Goal: Answer question/provide support

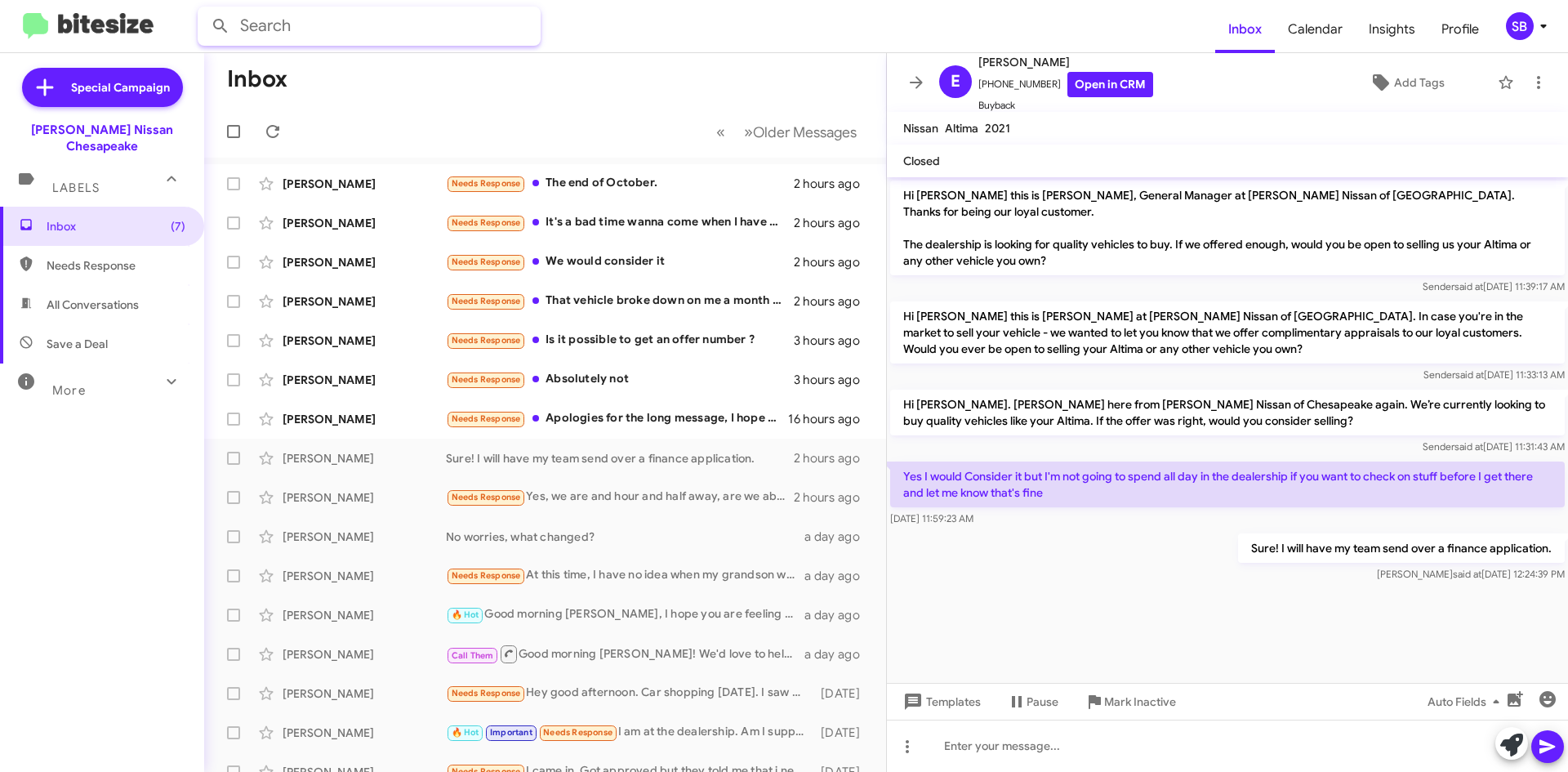
click at [328, 33] on input "text" at bounding box center [369, 26] width 343 height 39
type input "7577070663"
click at [204, 10] on button at bounding box center [220, 26] width 33 height 33
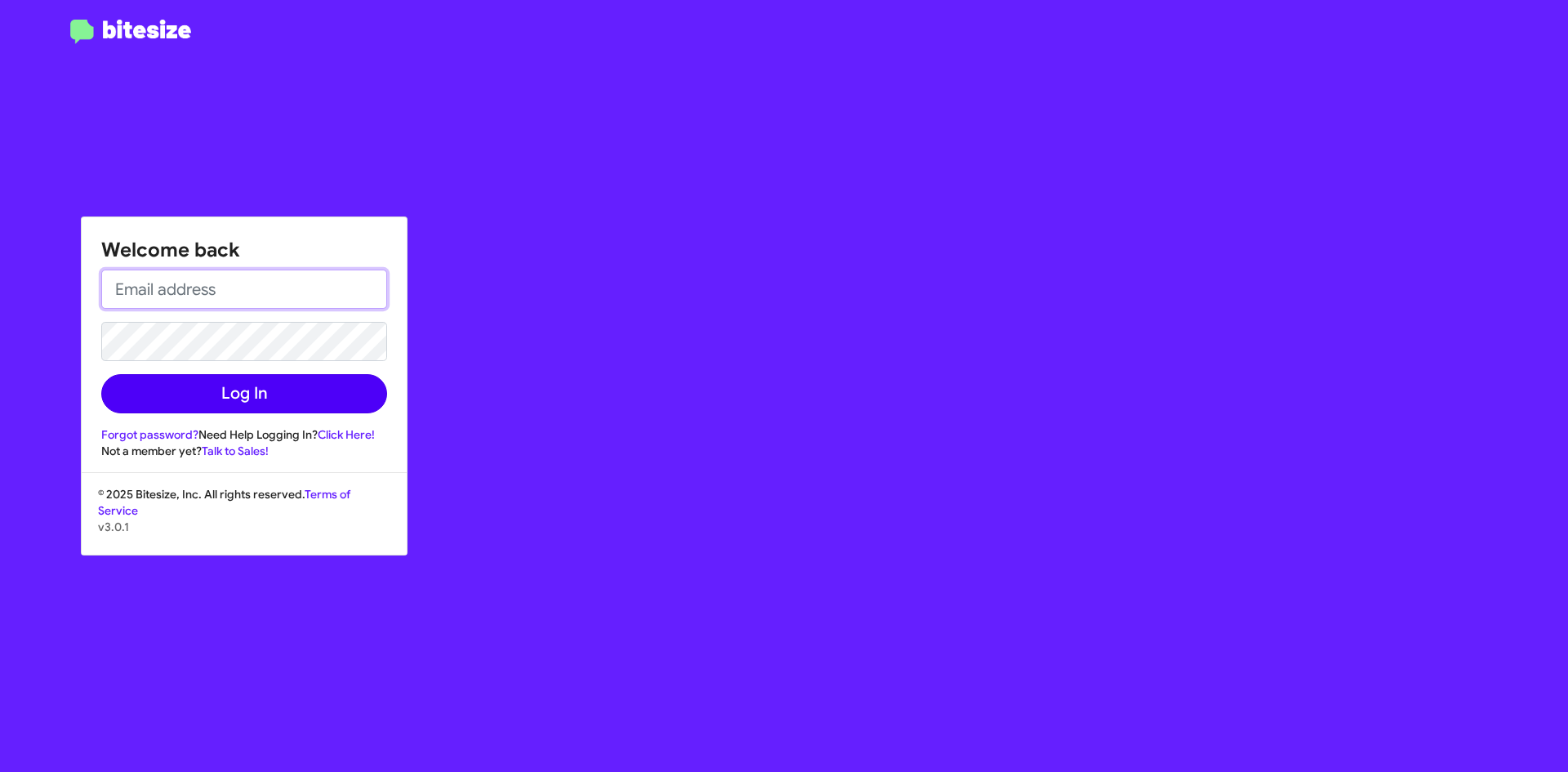
type input "[EMAIL_ADDRESS][PERSON_NAME][DOMAIN_NAME]"
click at [221, 386] on button "Log In" at bounding box center [244, 393] width 286 height 39
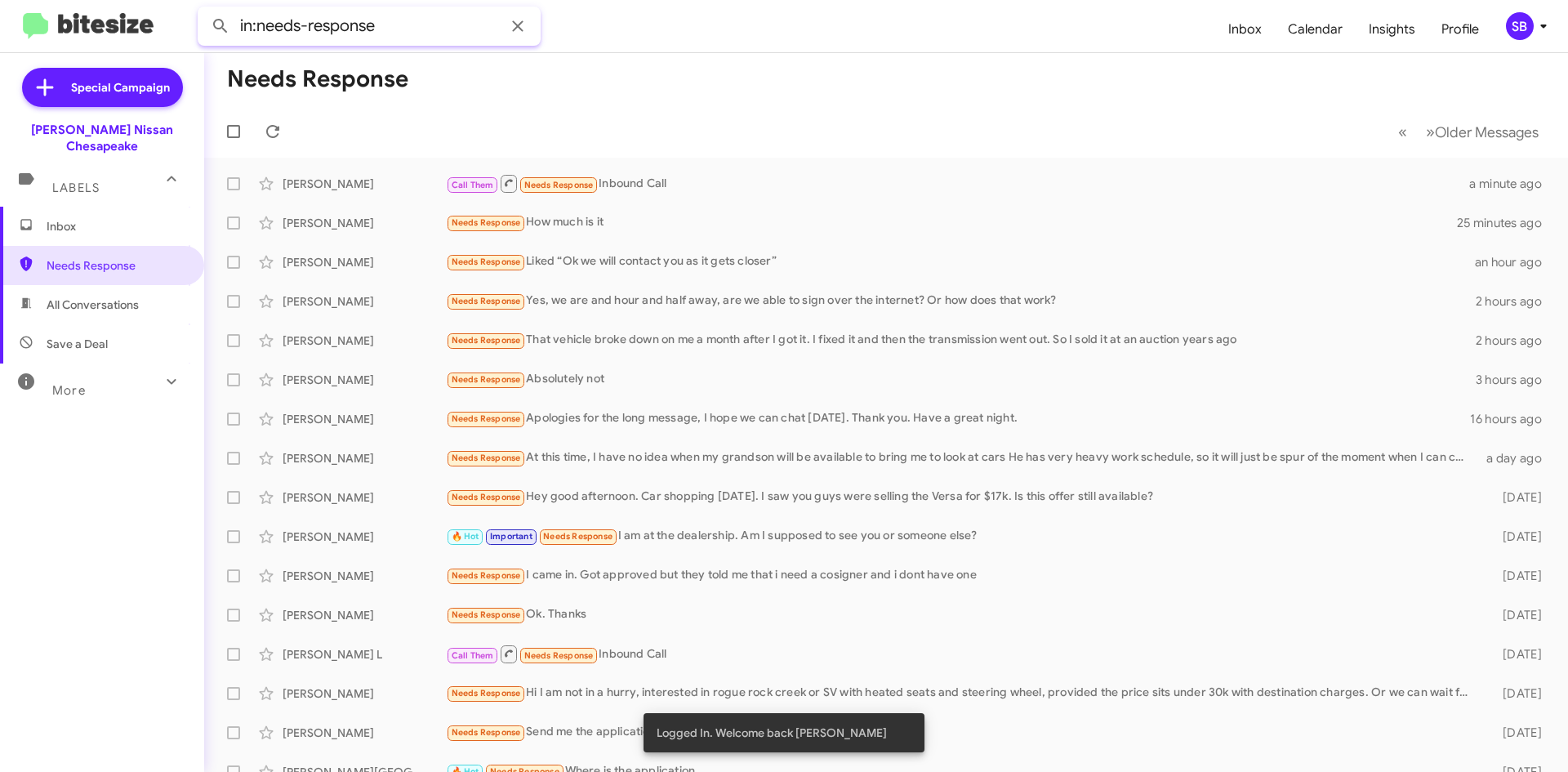
drag, startPoint x: 408, startPoint y: 23, endPoint x: 262, endPoint y: 23, distance: 146.0
click at [262, 23] on input "in:needs-response" at bounding box center [369, 26] width 343 height 39
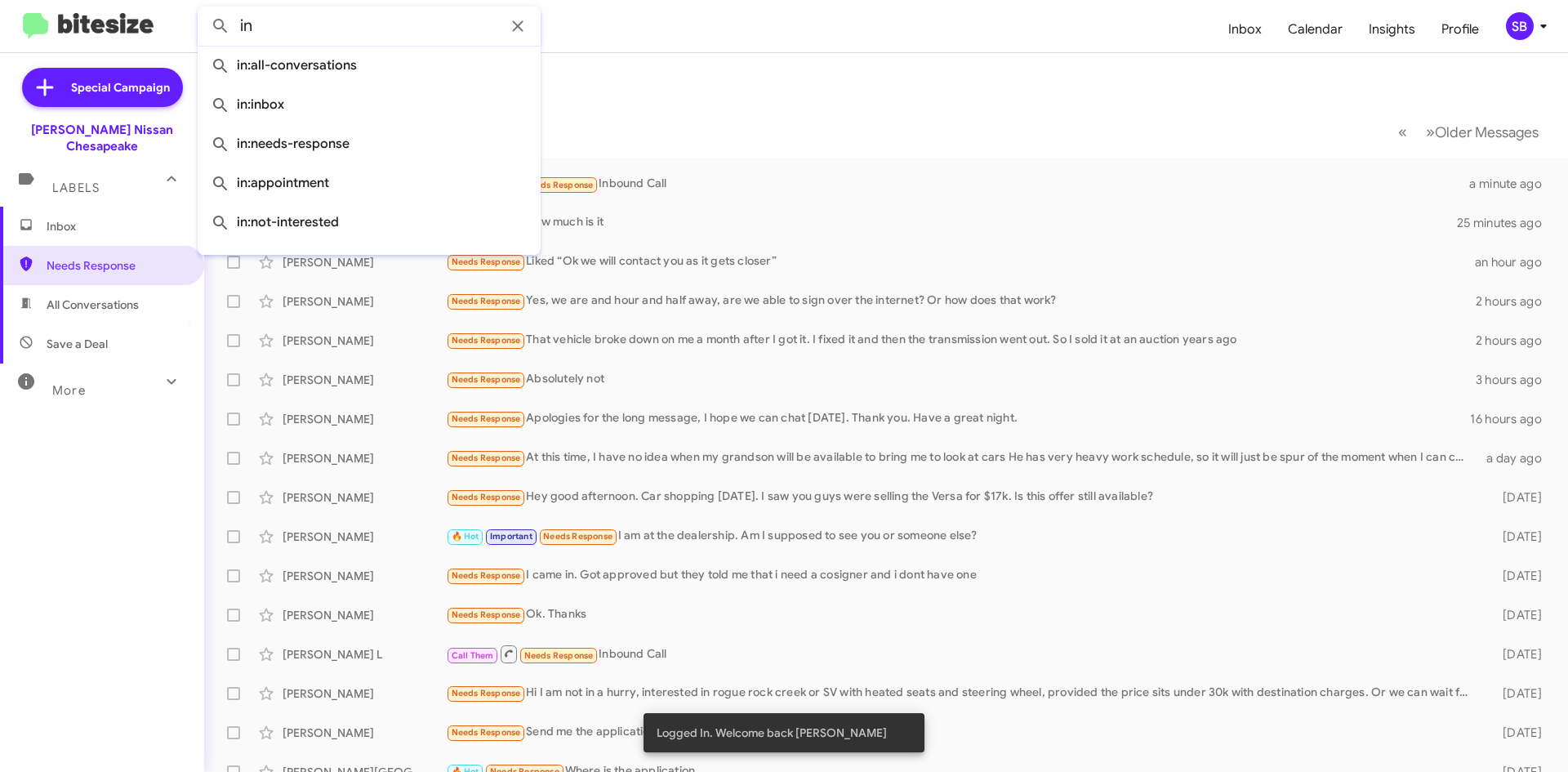
type input "i"
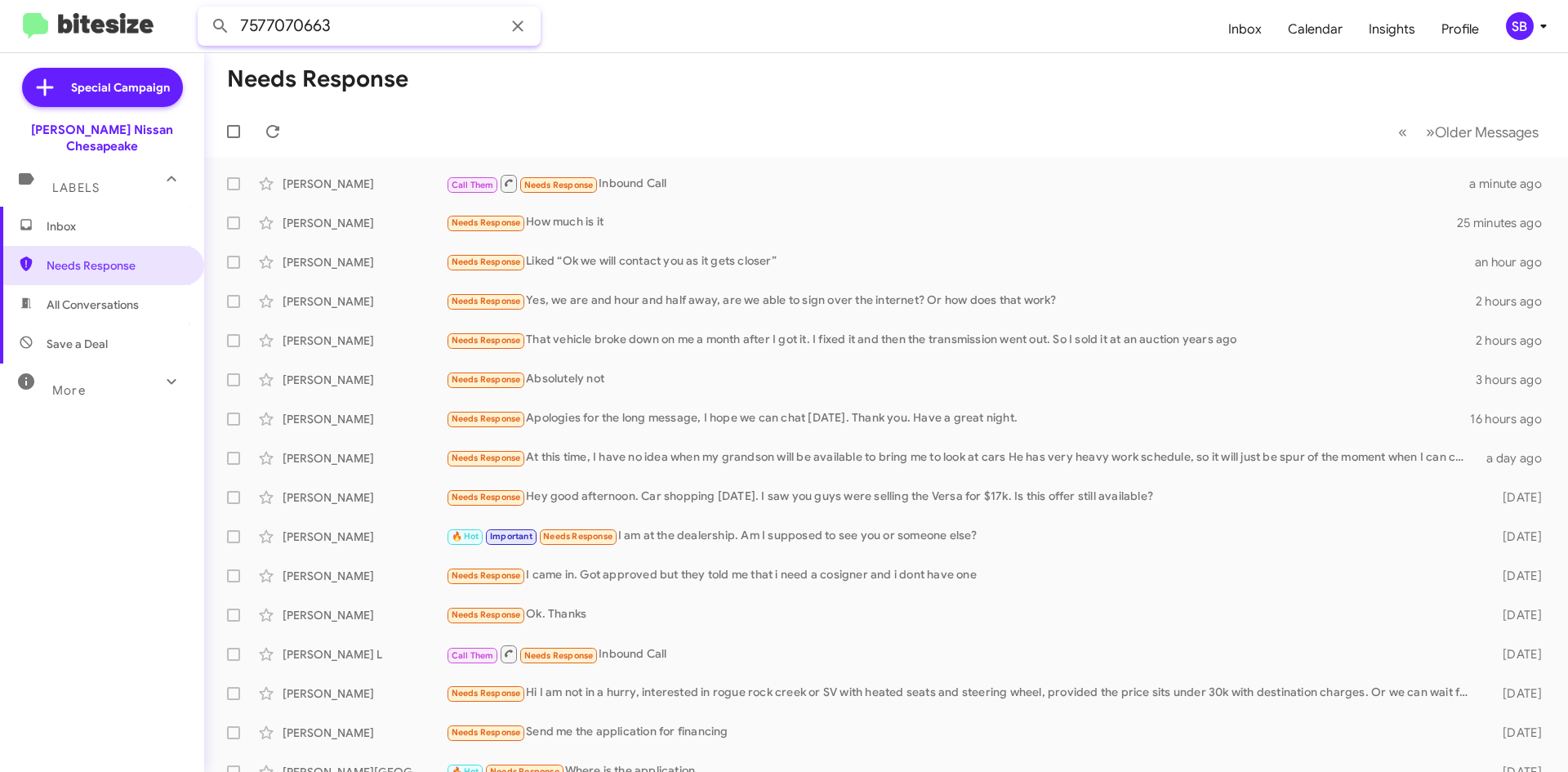
click at [204, 10] on button at bounding box center [220, 26] width 33 height 33
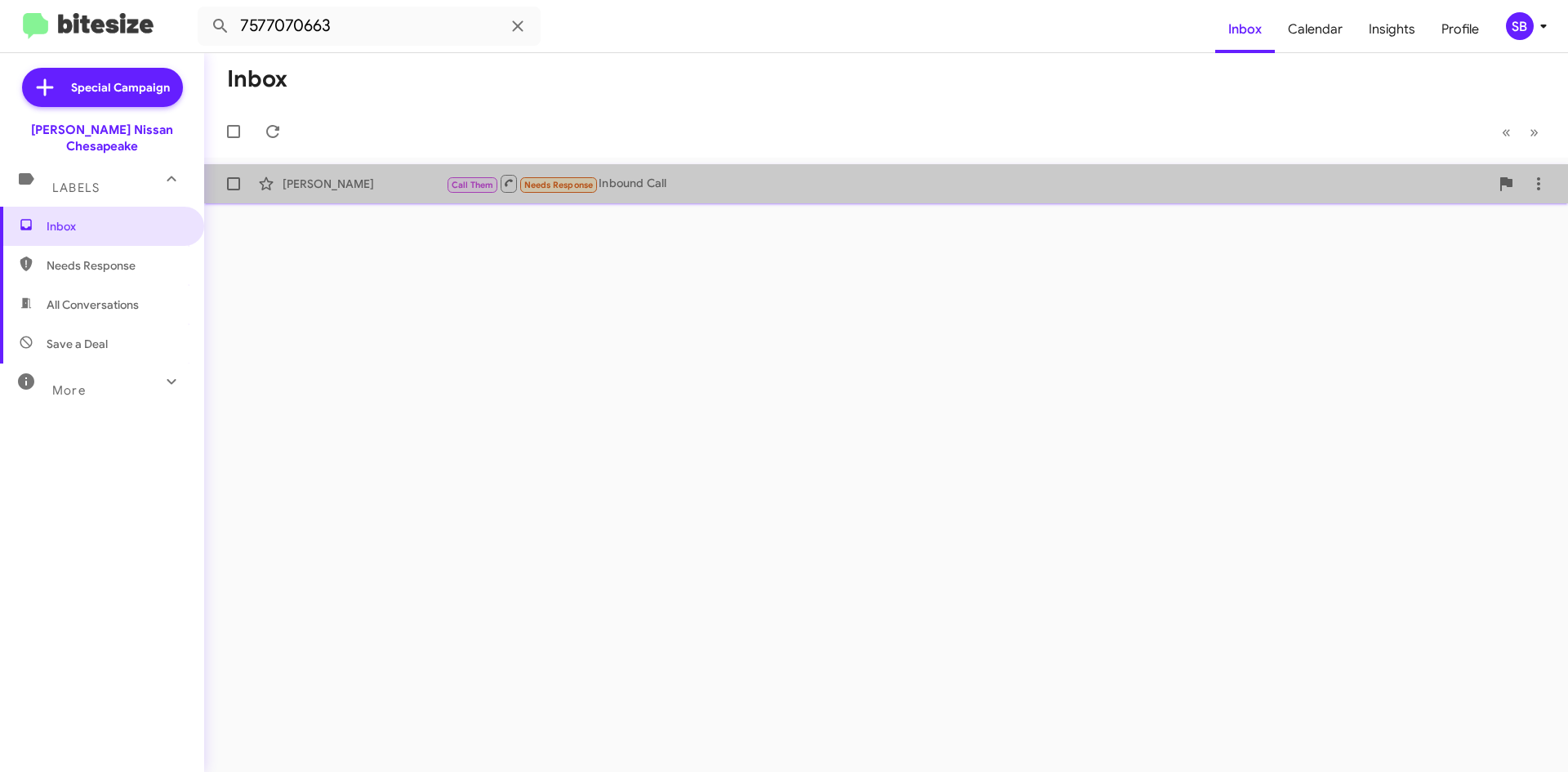
click at [788, 171] on div "[PERSON_NAME] Call Them Needs Response Inbound Call a minute ago" at bounding box center [885, 183] width 1338 height 33
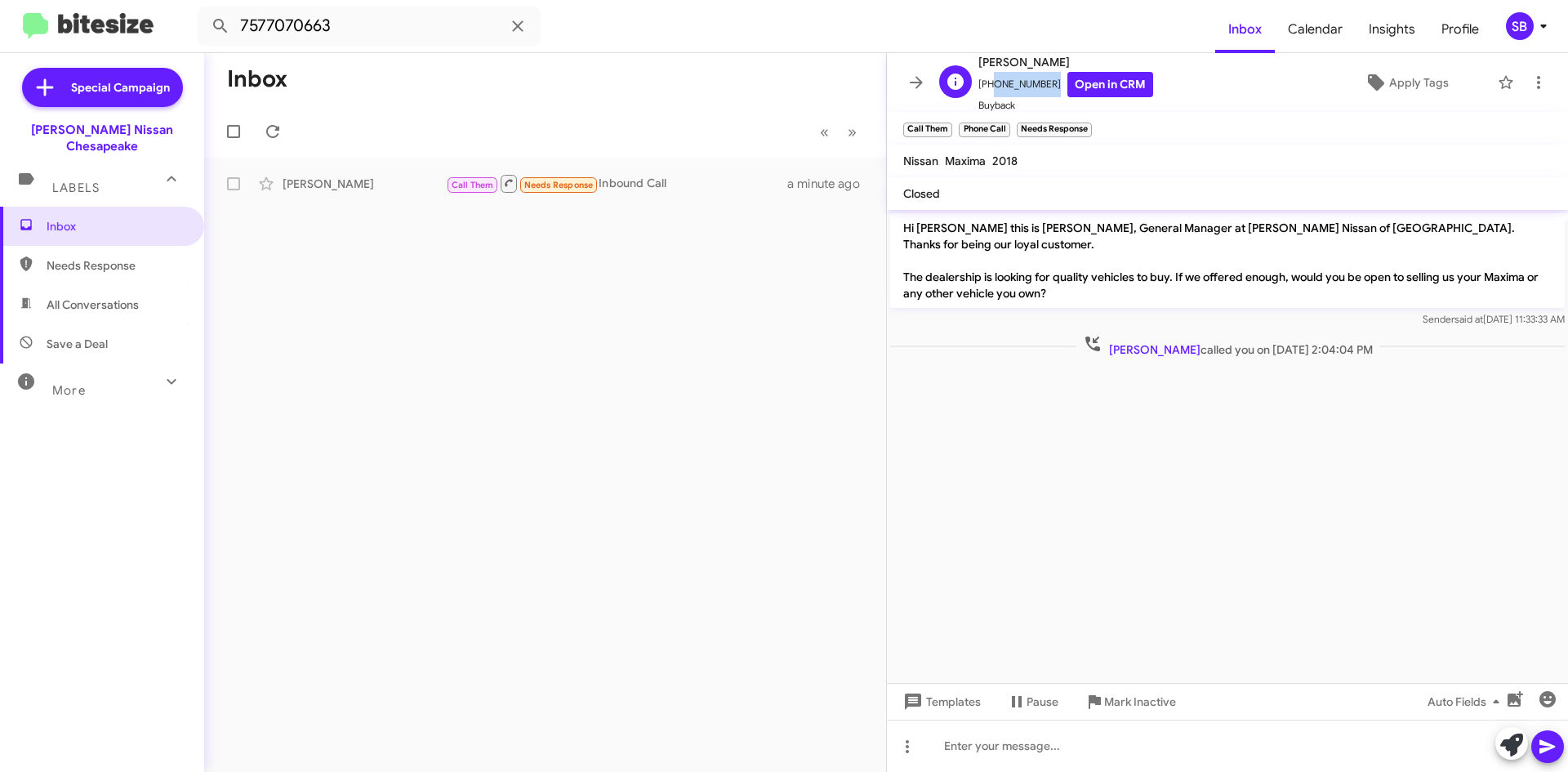
drag, startPoint x: 1046, startPoint y: 86, endPoint x: 989, endPoint y: 94, distance: 57.6
click at [989, 94] on span "[PHONE_NUMBER] Open in CRM" at bounding box center [1066, 84] width 175 height 25
copy span "7577070663"
click at [78, 258] on span "Needs Response" at bounding box center [116, 266] width 139 height 16
type input "in:needs-response"
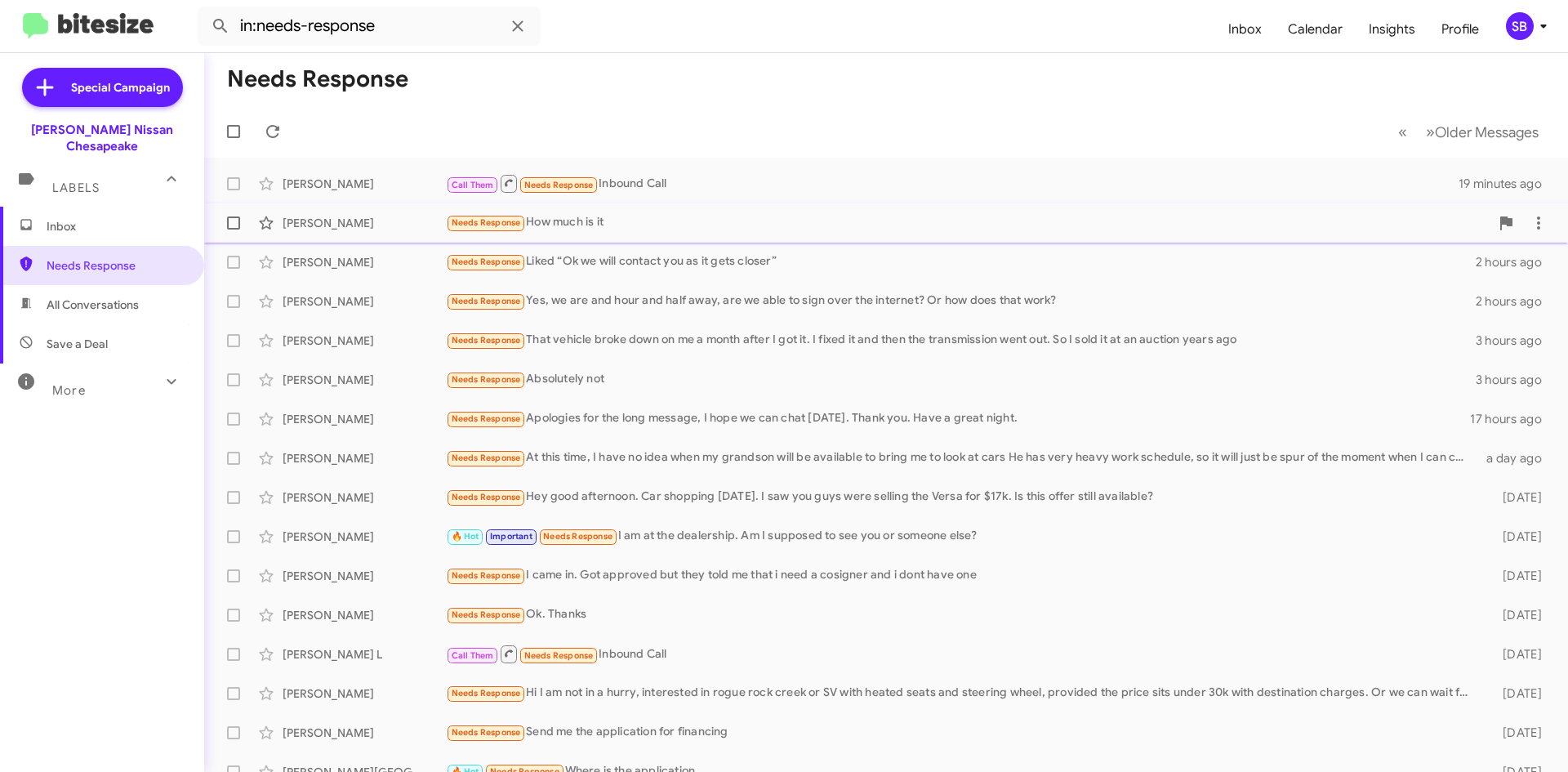
click at [610, 221] on div "Needs Response How much is it" at bounding box center [967, 222] width 1044 height 19
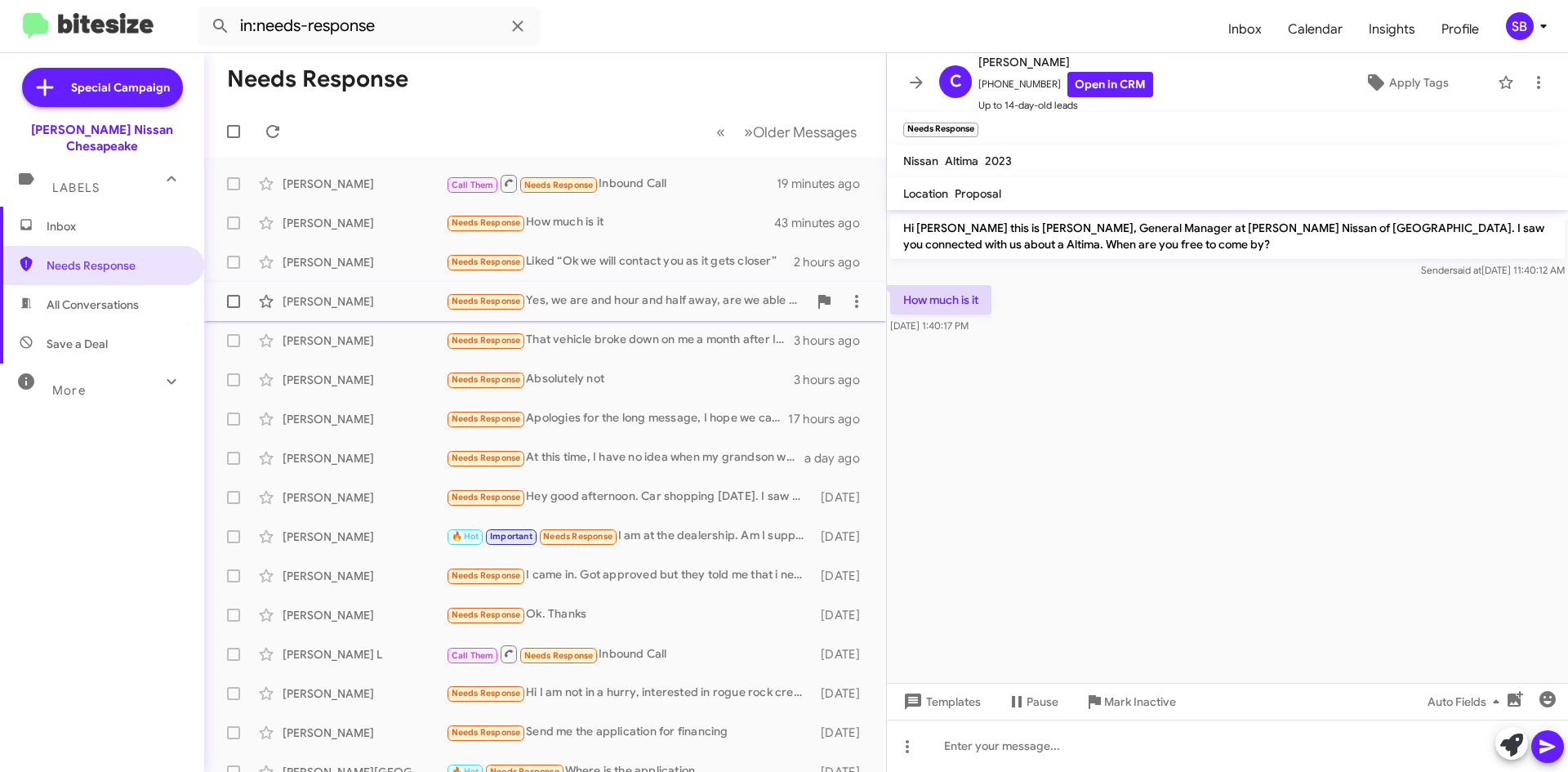
click at [632, 295] on div "Needs Response Yes, we are and hour and half away, are we able to sign over the…" at bounding box center [627, 300] width 362 height 19
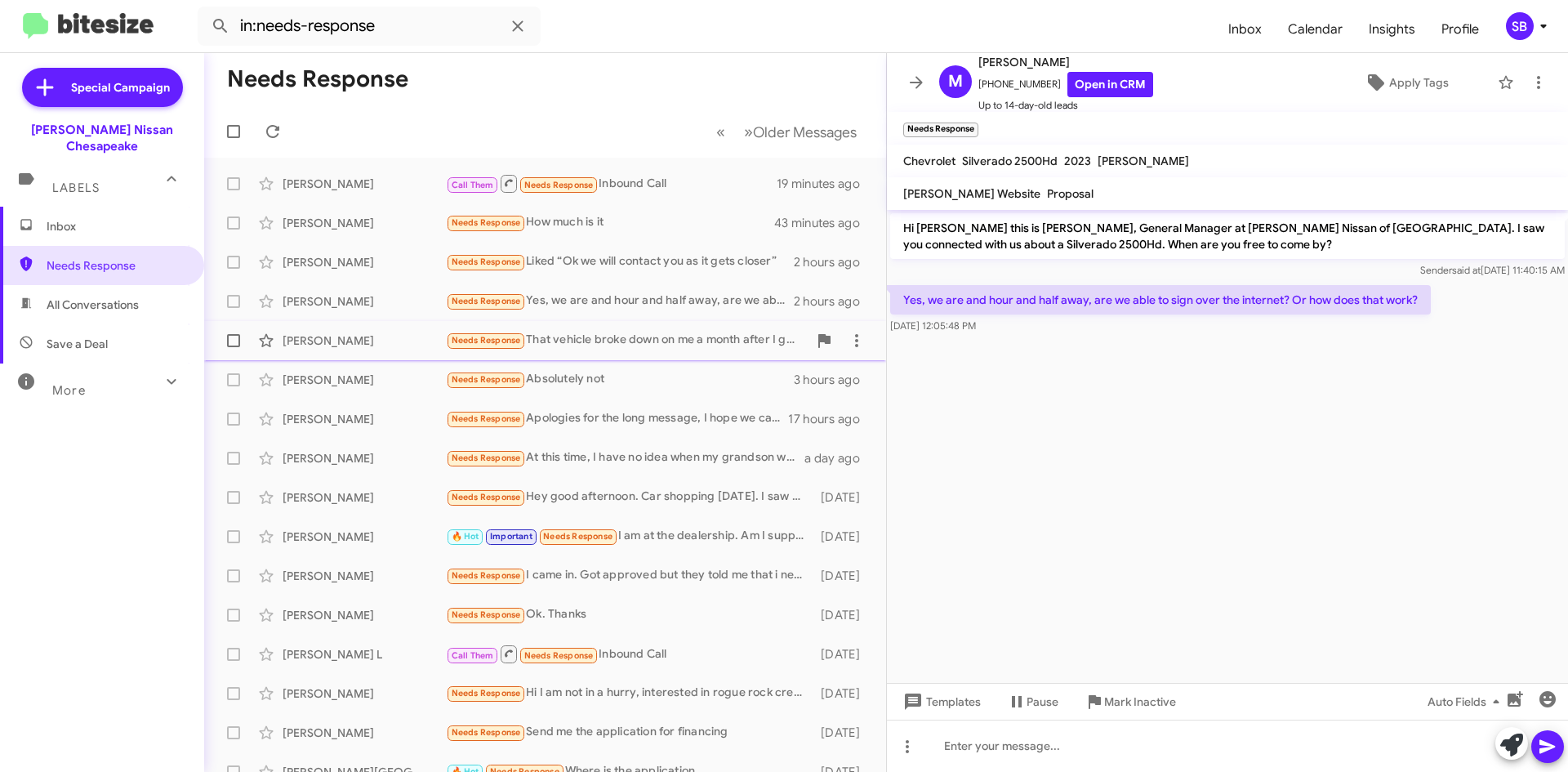
click at [619, 344] on div "Needs Response That vehicle broke down on me a month after I got it. I fixed it…" at bounding box center [627, 339] width 362 height 19
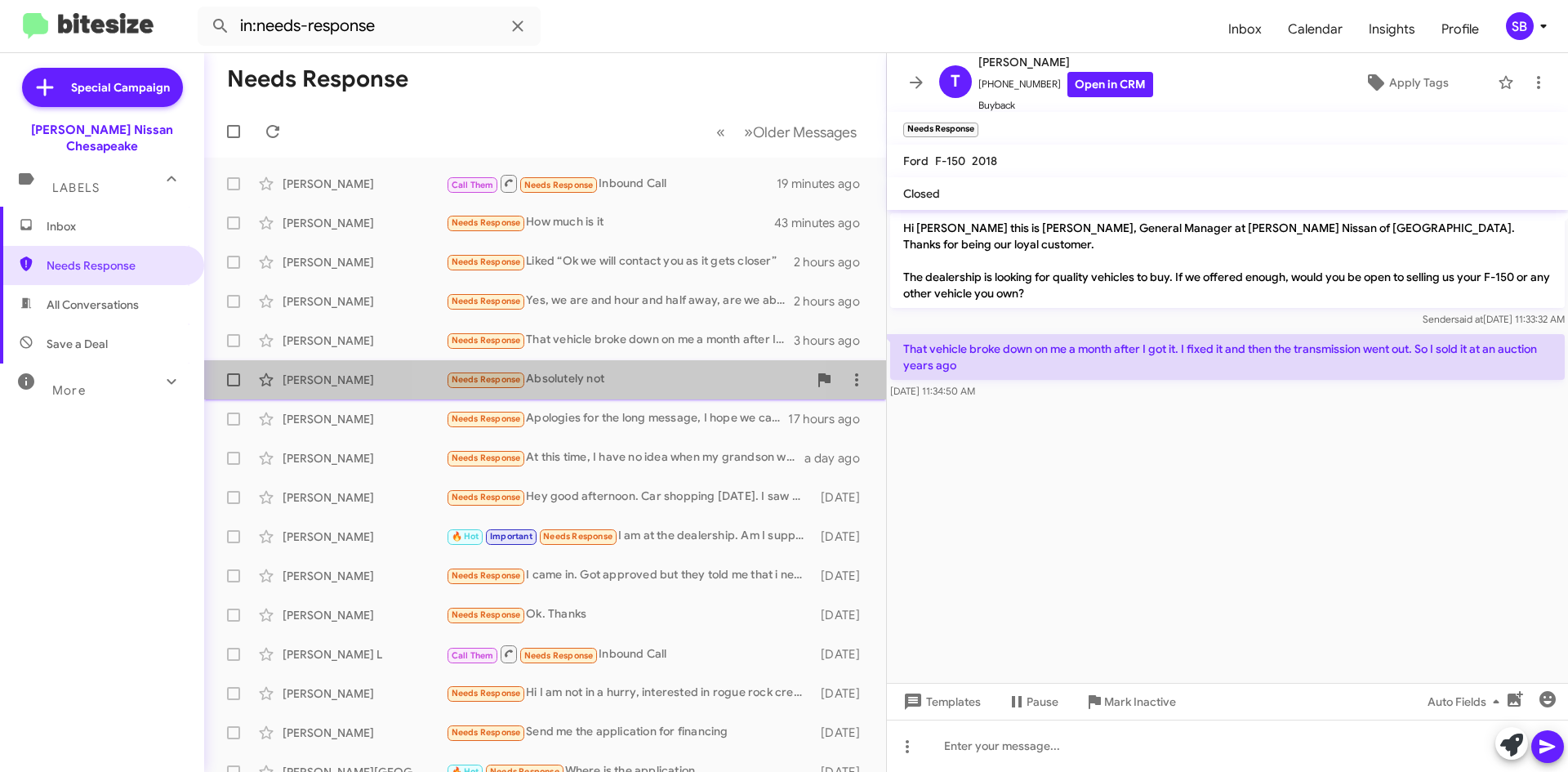
click at [631, 374] on div "Needs Response Absolutely not" at bounding box center [627, 379] width 362 height 19
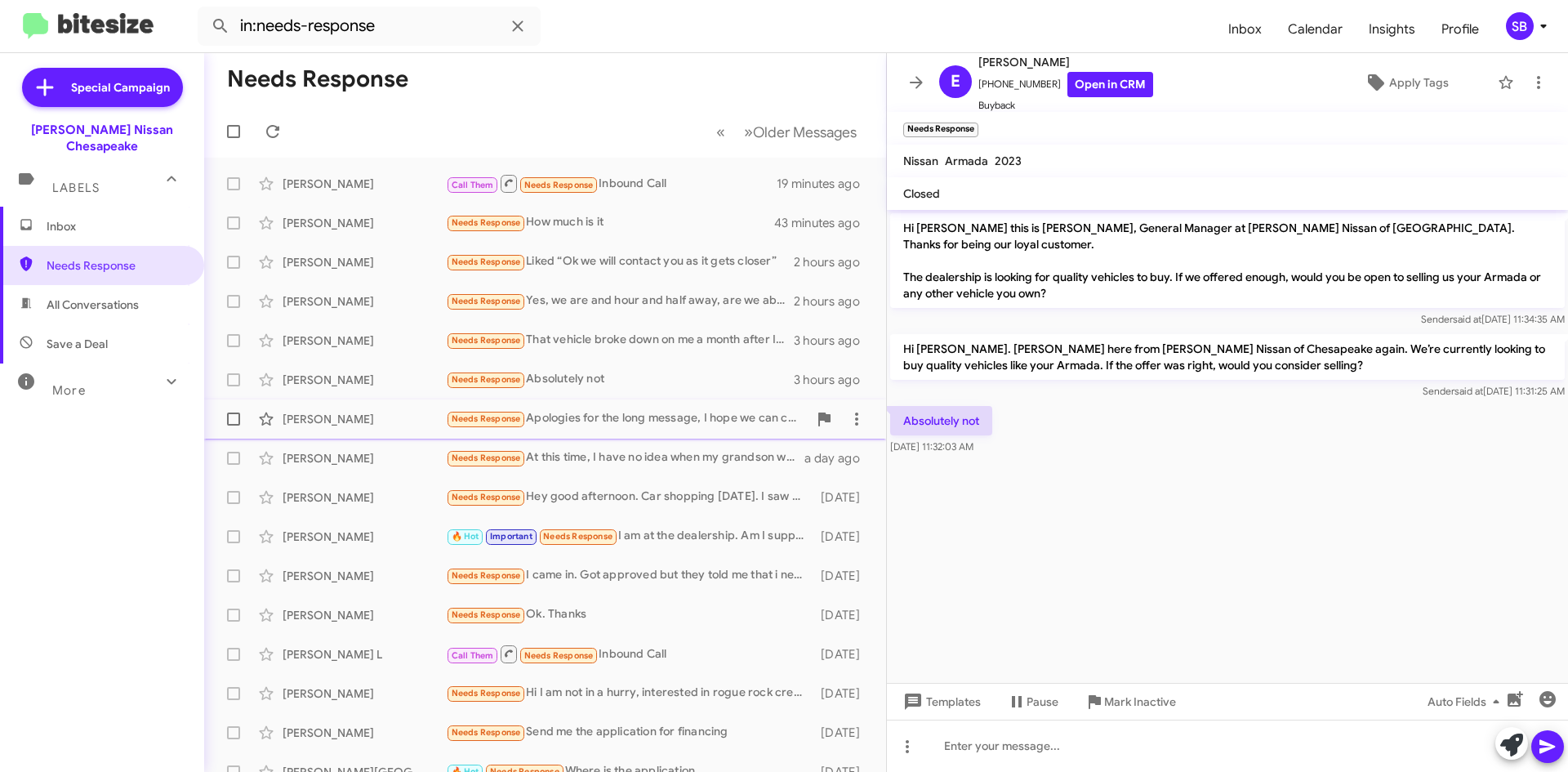
click at [641, 422] on div "Needs Response Apologies for the long message, I hope we can chat [DATE]. Thank…" at bounding box center [627, 418] width 362 height 19
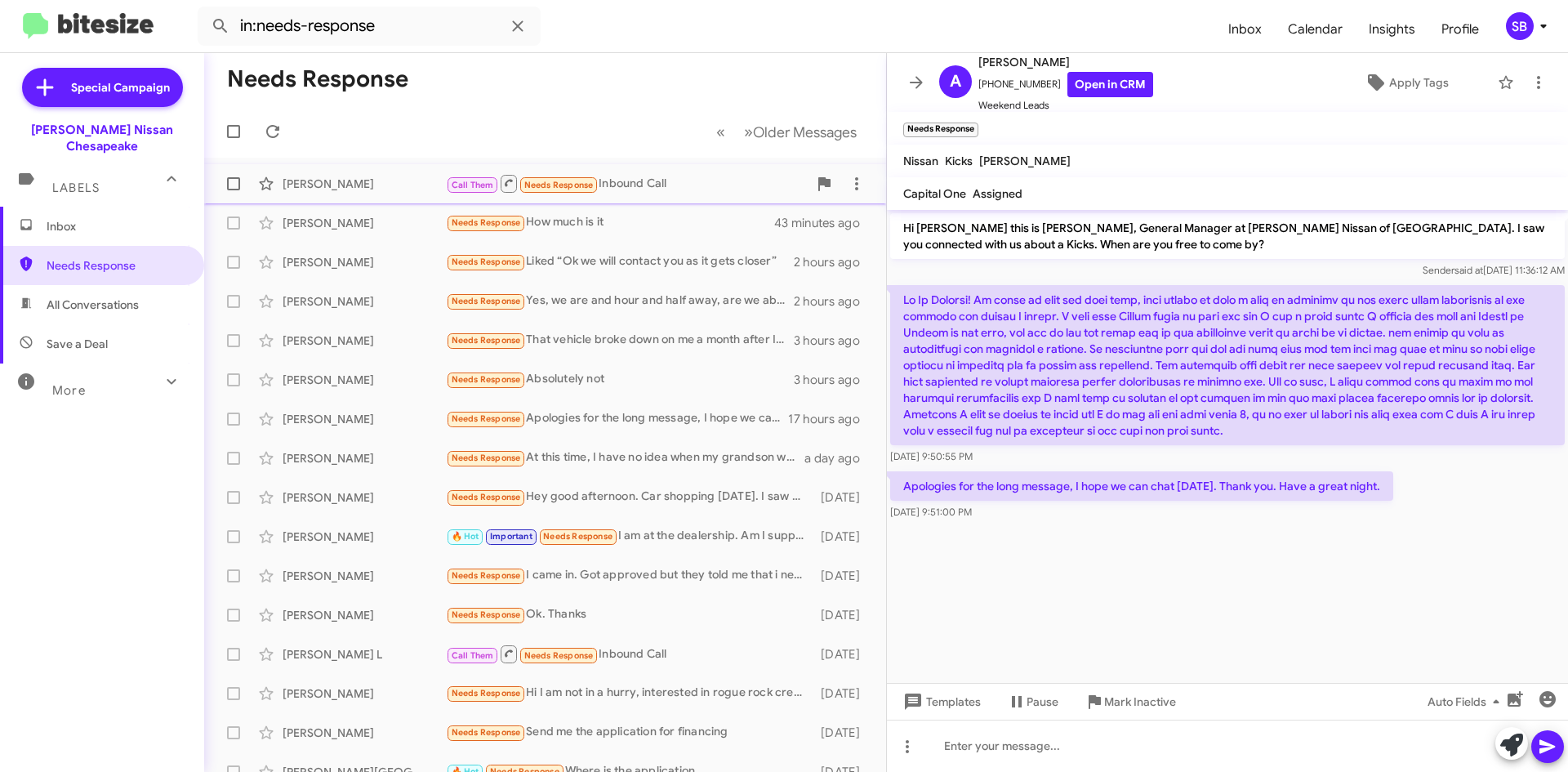
click at [643, 174] on div "Call Them Needs Response Inbound Call" at bounding box center [627, 183] width 362 height 21
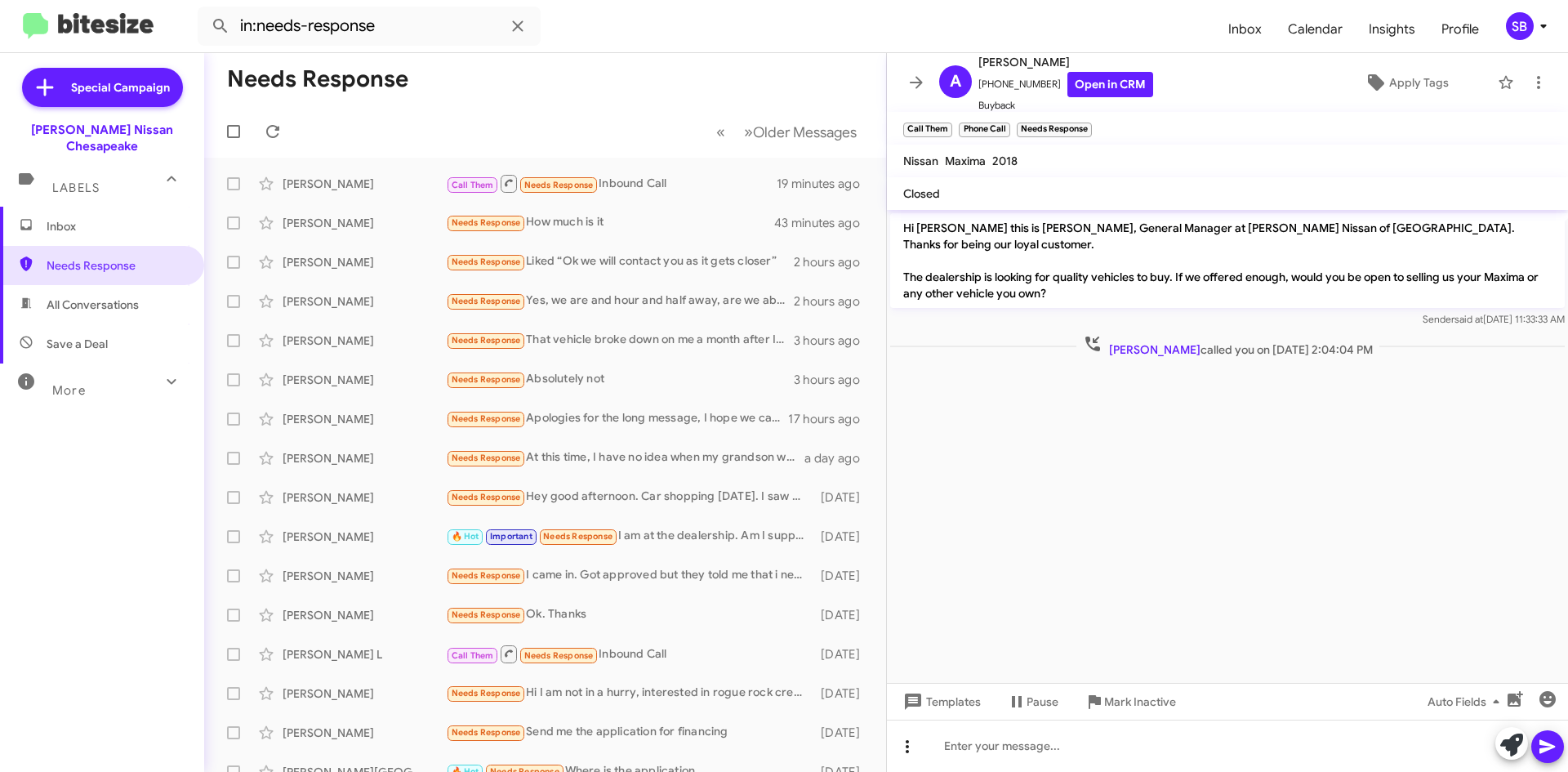
click at [904, 750] on icon at bounding box center [907, 746] width 20 height 20
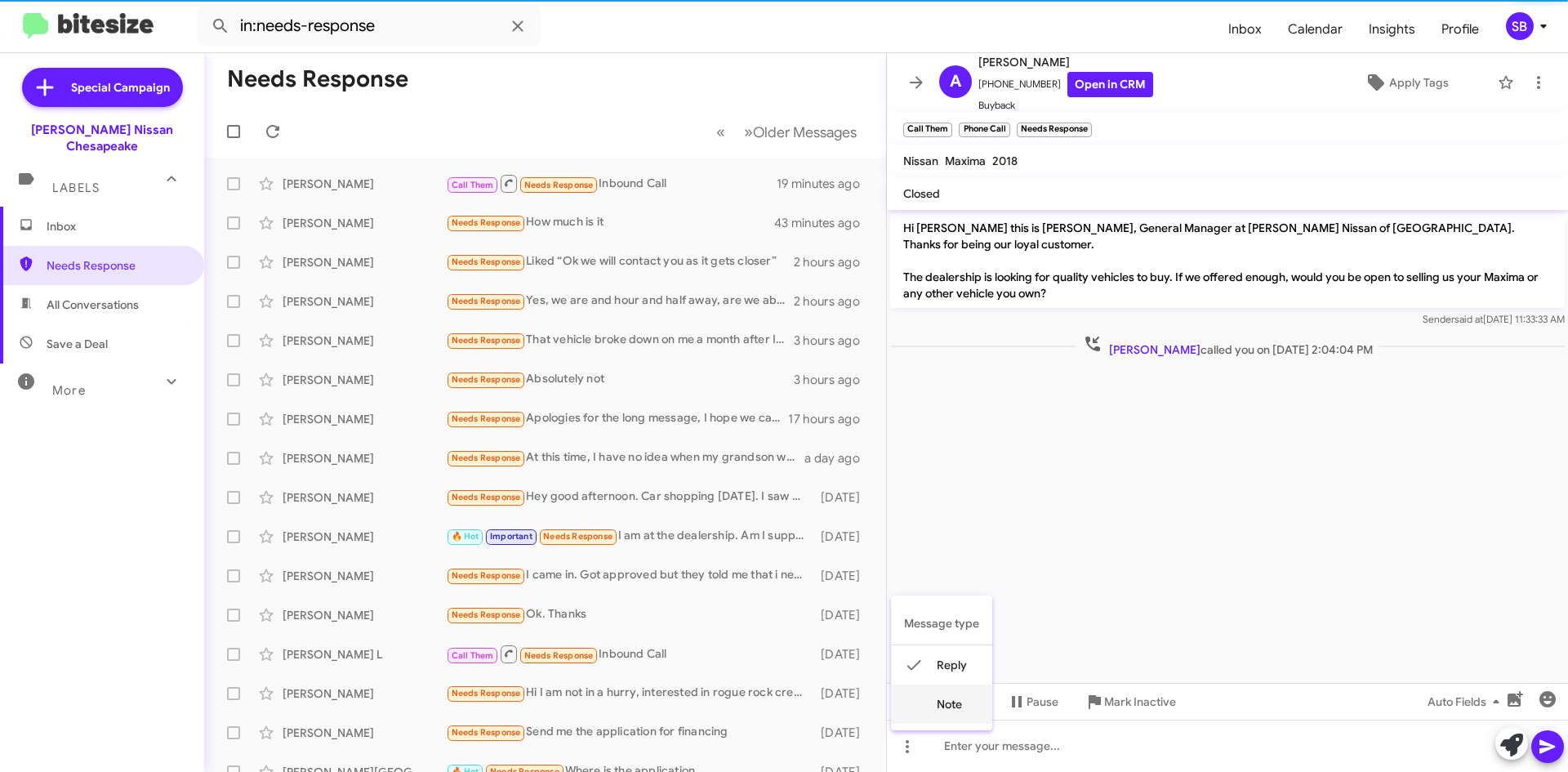
click at [937, 701] on button "note" at bounding box center [942, 703] width 101 height 39
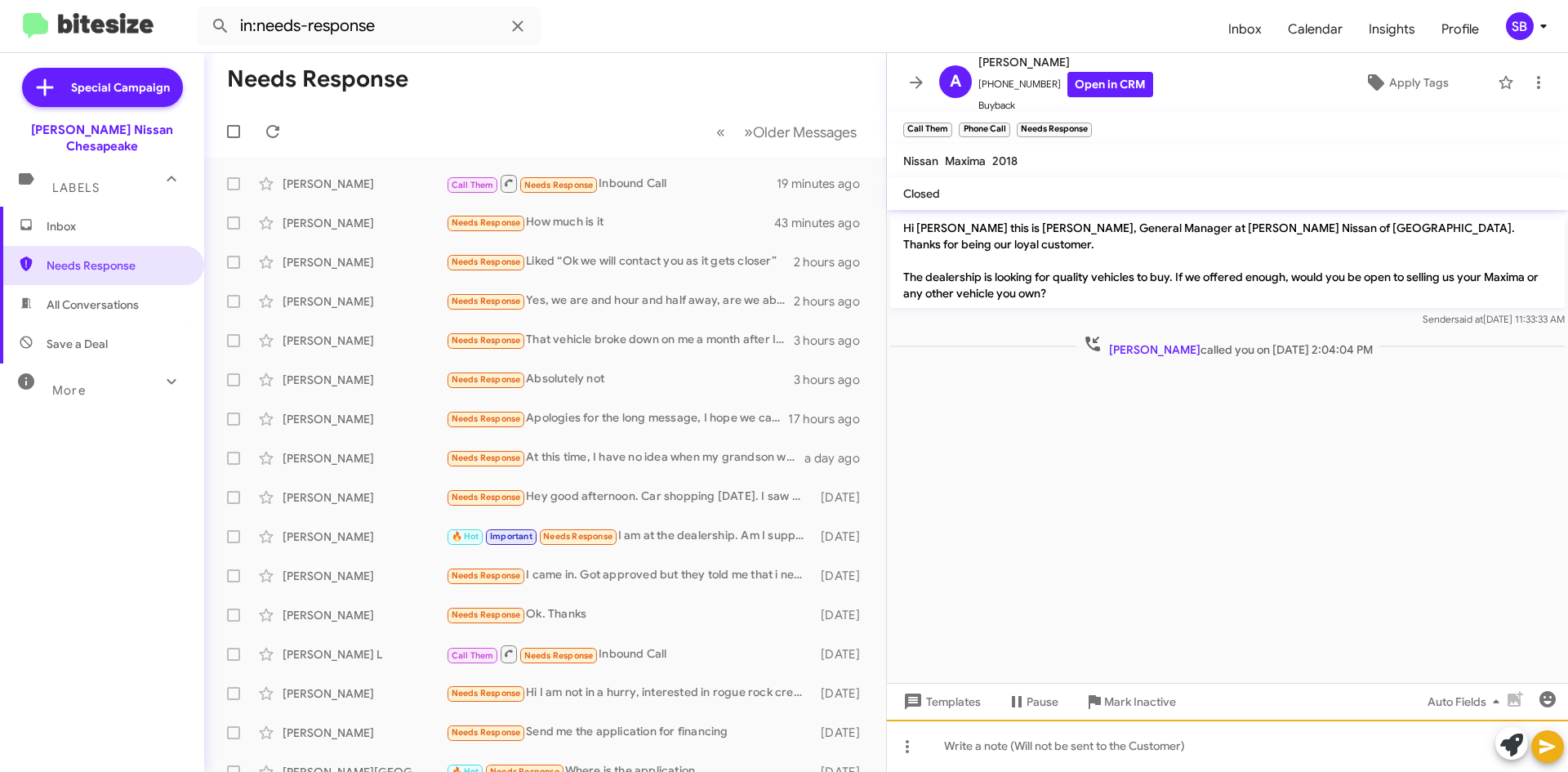
click at [996, 754] on div at bounding box center [1227, 745] width 682 height 53
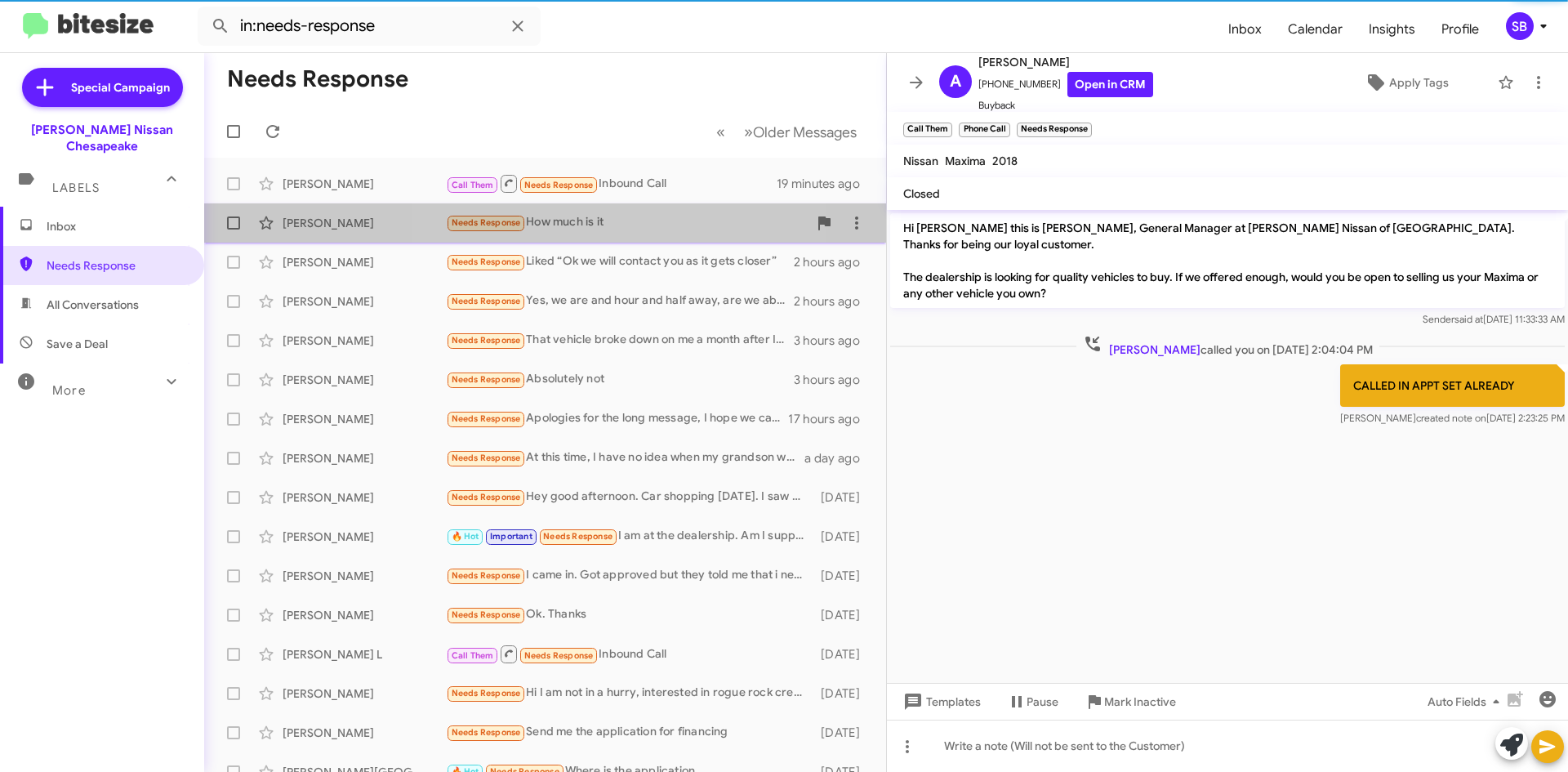
click at [633, 230] on div "Needs Response How much is it" at bounding box center [627, 222] width 362 height 19
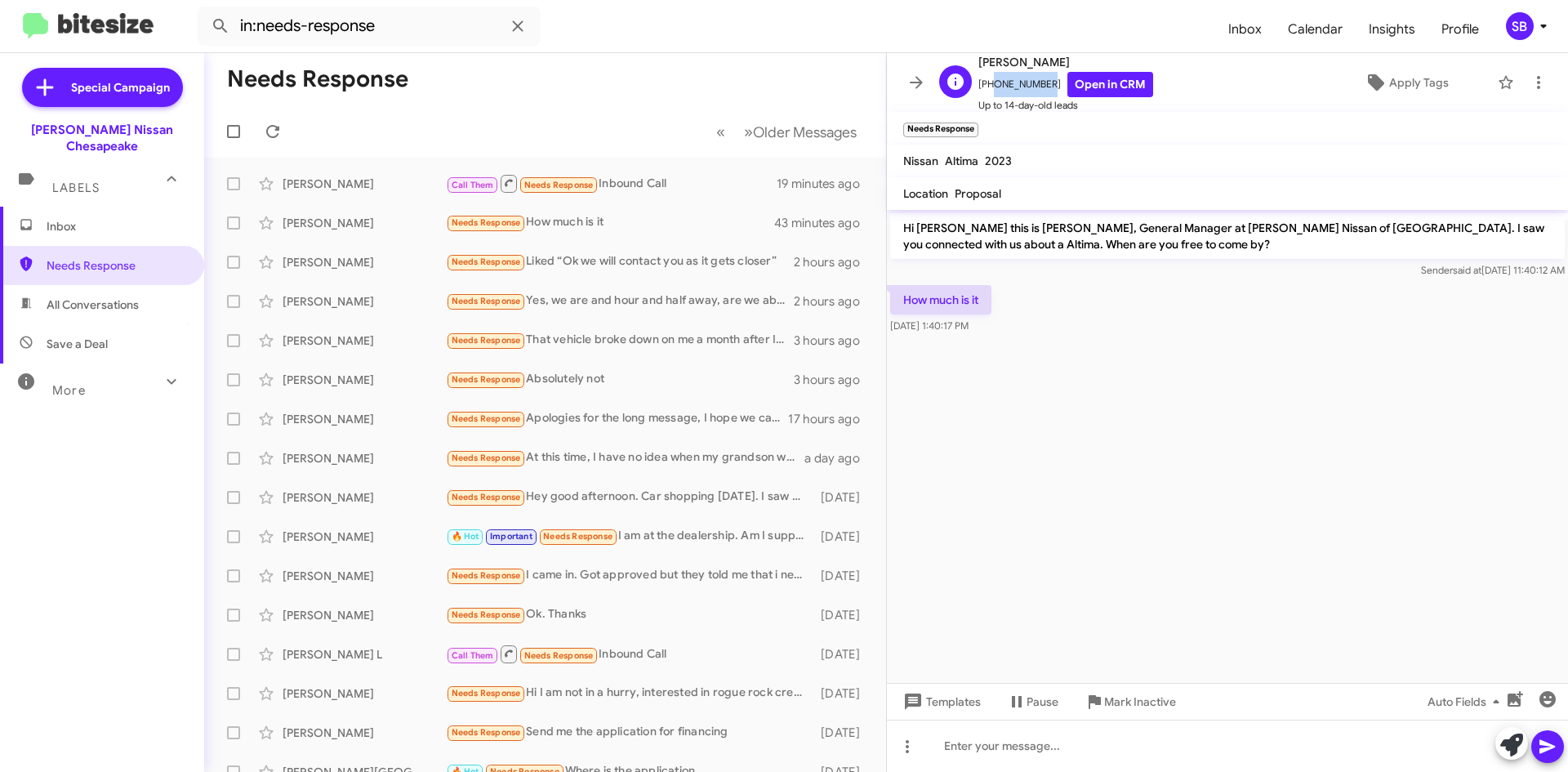
drag, startPoint x: 1041, startPoint y: 85, endPoint x: 986, endPoint y: 89, distance: 55.1
click at [986, 89] on span "[PHONE_NUMBER] Open in CRM" at bounding box center [1066, 84] width 175 height 25
copy span "7573645313"
